Goal: Consume media (video, audio)

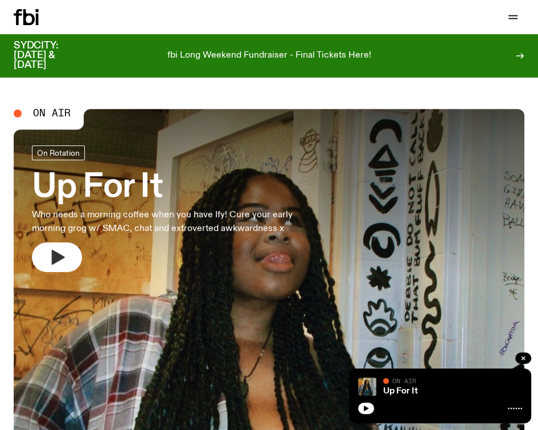
click at [52, 257] on icon "button" at bounding box center [58, 257] width 13 height 15
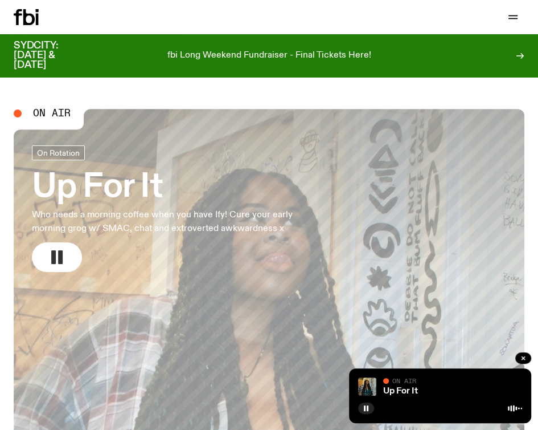
click at [63, 254] on icon "button" at bounding box center [57, 257] width 18 height 18
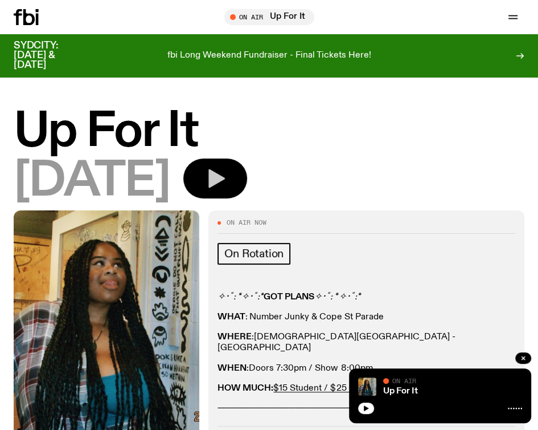
click at [227, 172] on icon "button" at bounding box center [215, 178] width 23 height 23
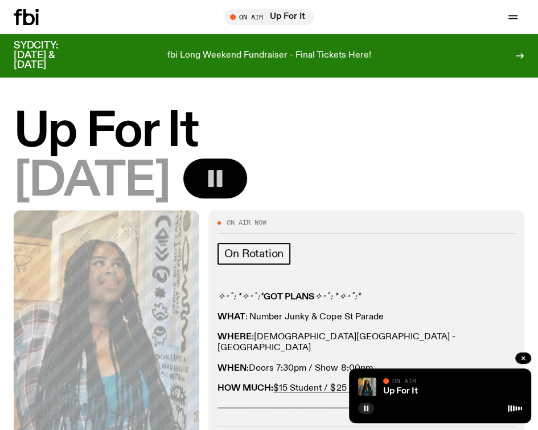
click at [222, 186] on rect "button" at bounding box center [220, 178] width 6 height 17
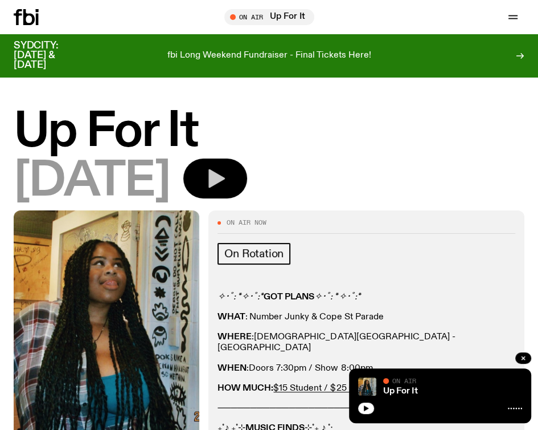
click at [227, 185] on icon "button" at bounding box center [215, 178] width 23 height 23
click at [225, 177] on icon "button" at bounding box center [217, 178] width 17 height 19
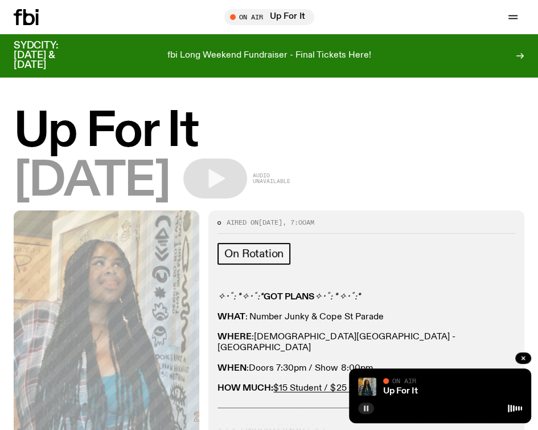
click at [365, 407] on rect "button" at bounding box center [365, 408] width 2 height 6
click at [367, 410] on rect "button" at bounding box center [368, 408] width 2 height 6
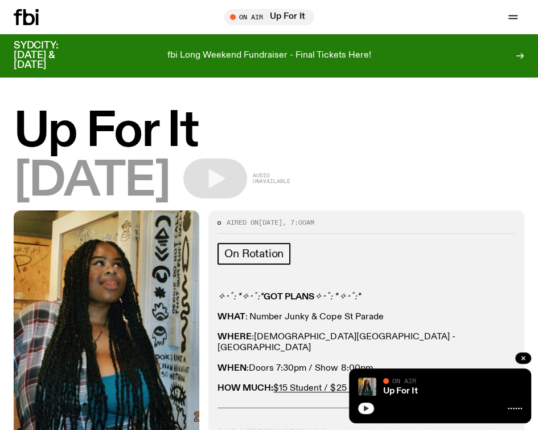
click at [361, 405] on button "button" at bounding box center [366, 407] width 16 height 11
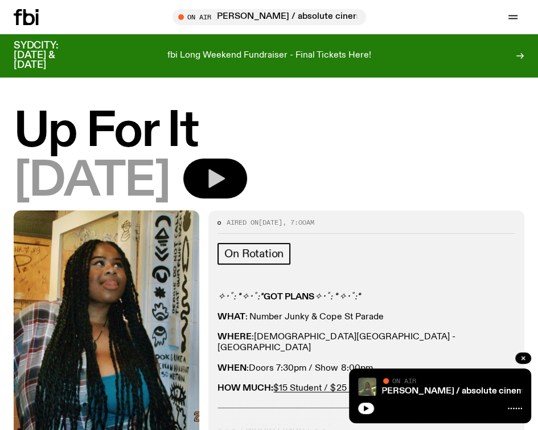
click at [225, 177] on icon "button" at bounding box center [217, 178] width 17 height 19
